Goal: Transaction & Acquisition: Purchase product/service

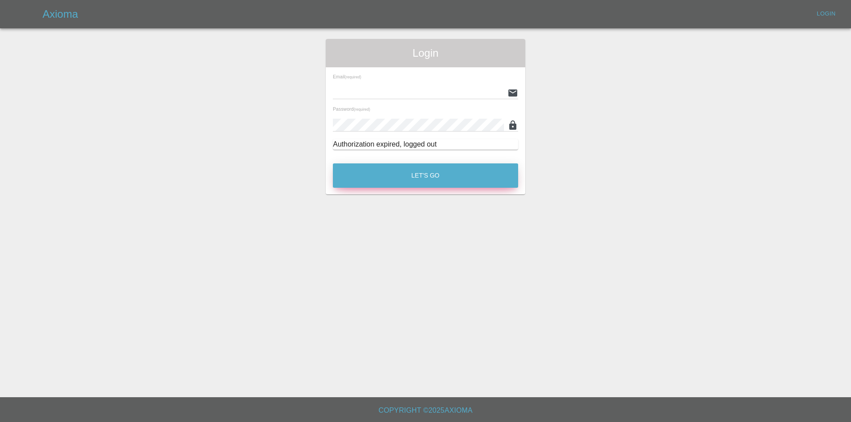
type input "tuncay@axioma.co.uk"
click at [342, 183] on button "Let's Go" at bounding box center [425, 175] width 185 height 24
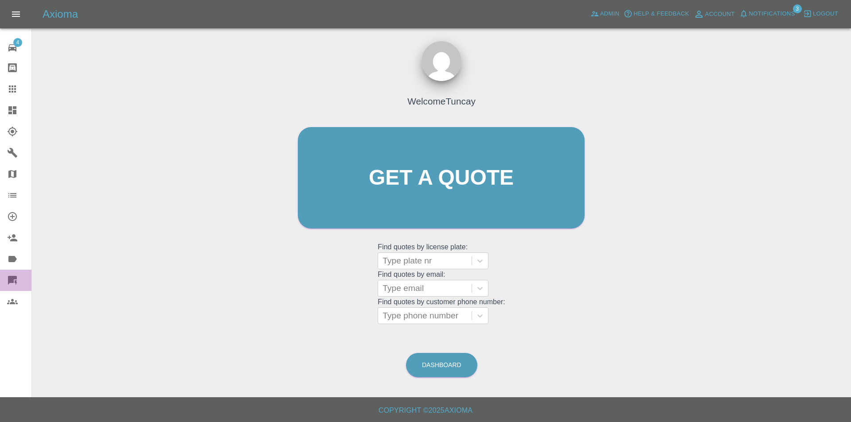
click at [1, 287] on link "Quick Quote" at bounding box center [15, 280] width 31 height 21
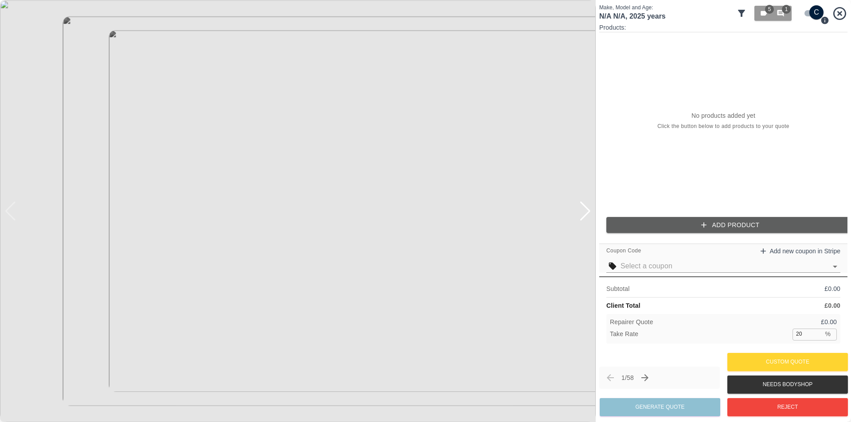
click at [657, 229] on button "Add Product" at bounding box center [730, 225] width 248 height 16
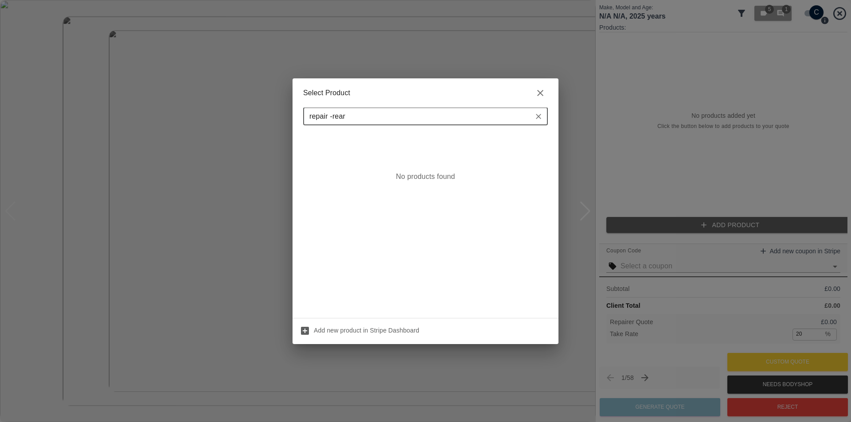
type input "repair - rear"
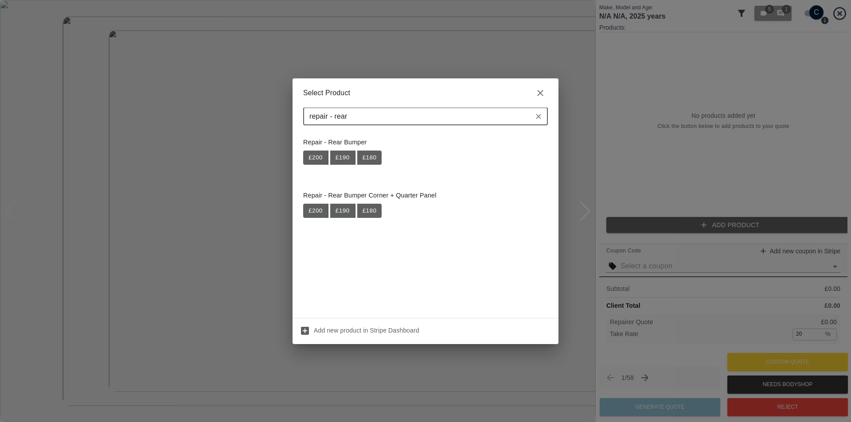
click at [538, 117] on icon "Clear" at bounding box center [538, 116] width 9 height 9
click at [490, 154] on div "Repair - Front Bumper £ 180 £ 200 £ 190" at bounding box center [425, 151] width 245 height 38
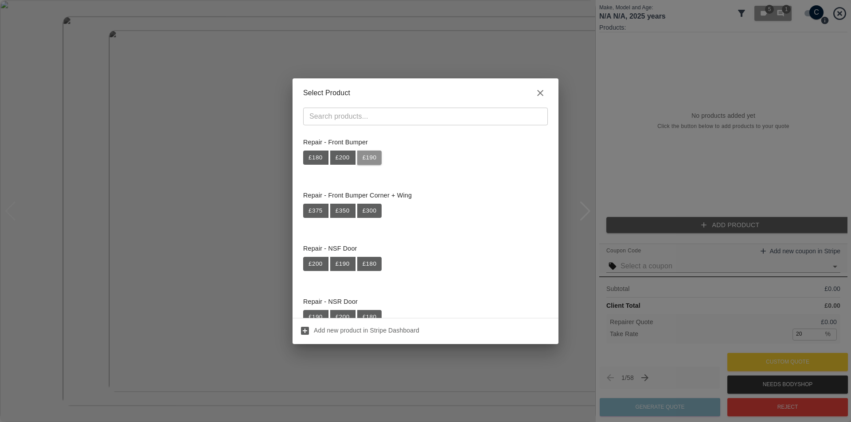
click at [370, 158] on button "£ 190" at bounding box center [369, 158] width 25 height 14
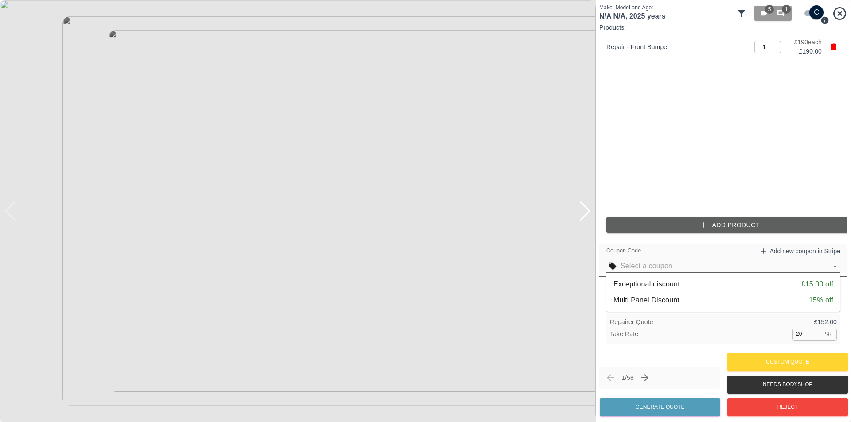
click at [665, 260] on input "text" at bounding box center [723, 266] width 206 height 12
click at [651, 290] on li "Exceptional discount £15.00 off" at bounding box center [723, 284] width 234 height 16
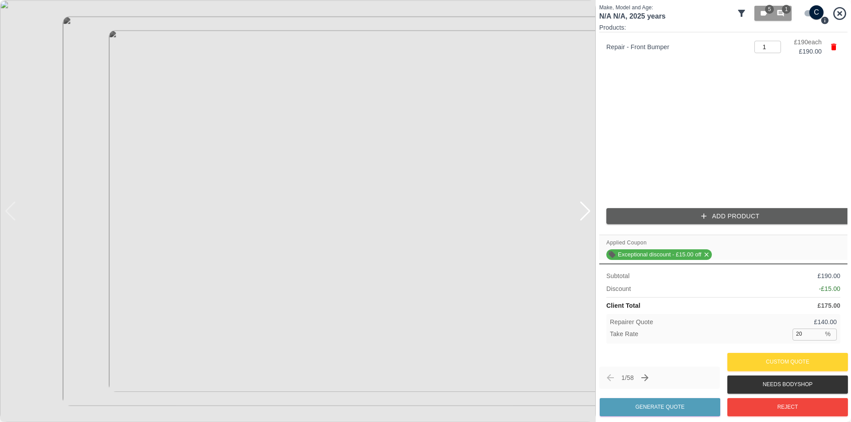
click at [584, 222] on img at bounding box center [297, 211] width 595 height 422
click at [584, 214] on div at bounding box center [585, 211] width 12 height 19
click at [316, 202] on img at bounding box center [290, 211] width 590 height 419
click at [331, 205] on img at bounding box center [297, 211] width 595 height 422
click at [393, 215] on img at bounding box center [297, 211] width 595 height 422
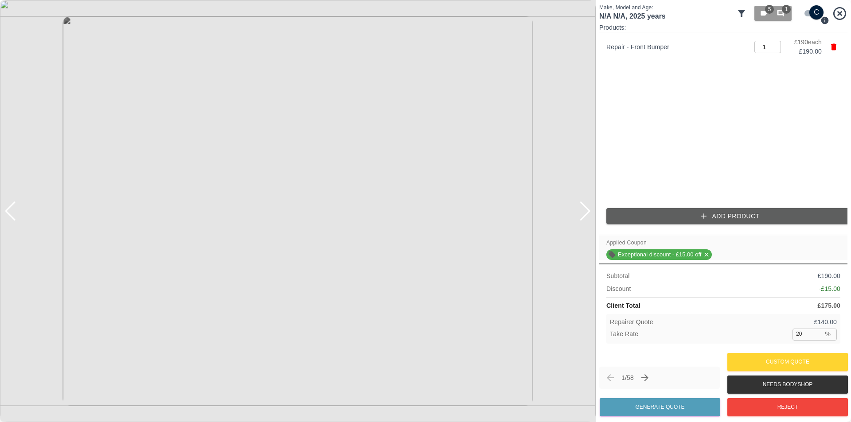
click at [68, 100] on img at bounding box center [297, 211] width 595 height 422
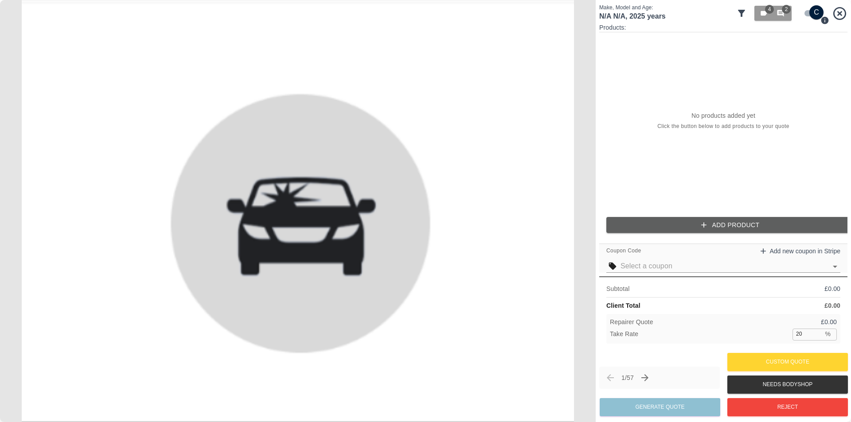
drag, startPoint x: 601, startPoint y: 118, endPoint x: 614, endPoint y: 115, distance: 13.1
click at [601, 118] on div "No products added yet Click the button below to add products to your quote" at bounding box center [723, 121] width 248 height 178
click at [615, 109] on div "No products added yet Click the button below to add products to your quote" at bounding box center [723, 121] width 248 height 178
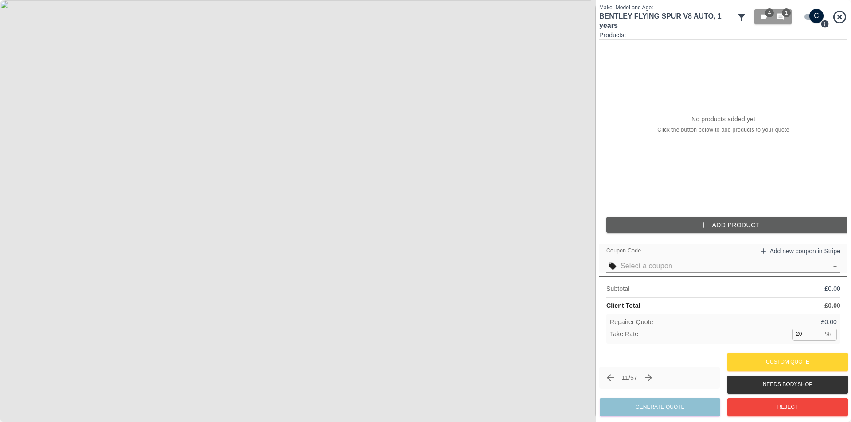
click at [646, 109] on div "No products added yet Click the button below to add products to your quote" at bounding box center [723, 125] width 248 height 170
